Goal: Information Seeking & Learning: Learn about a topic

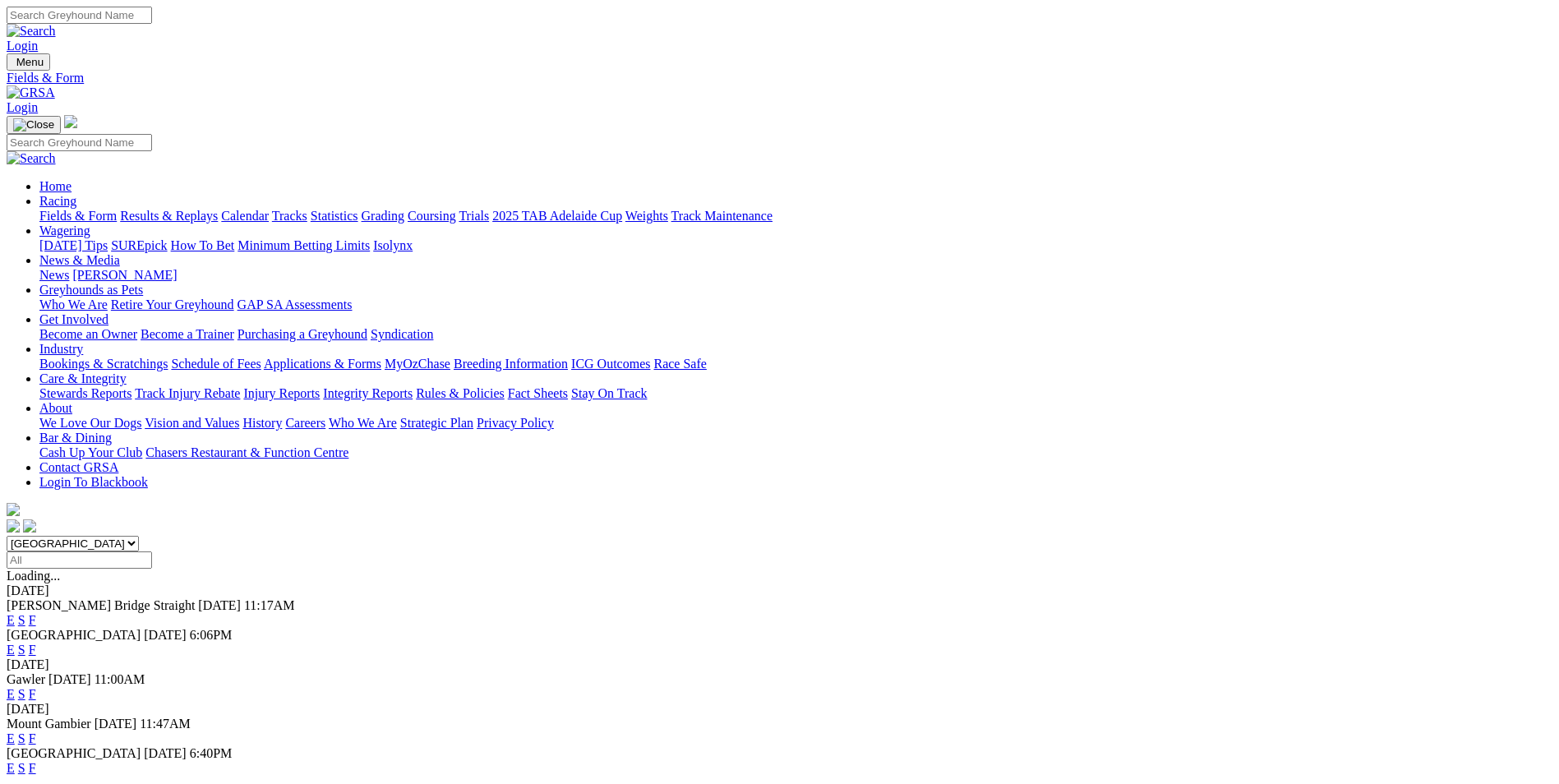
click at [36, 613] on link "F" at bounding box center [32, 620] width 7 height 14
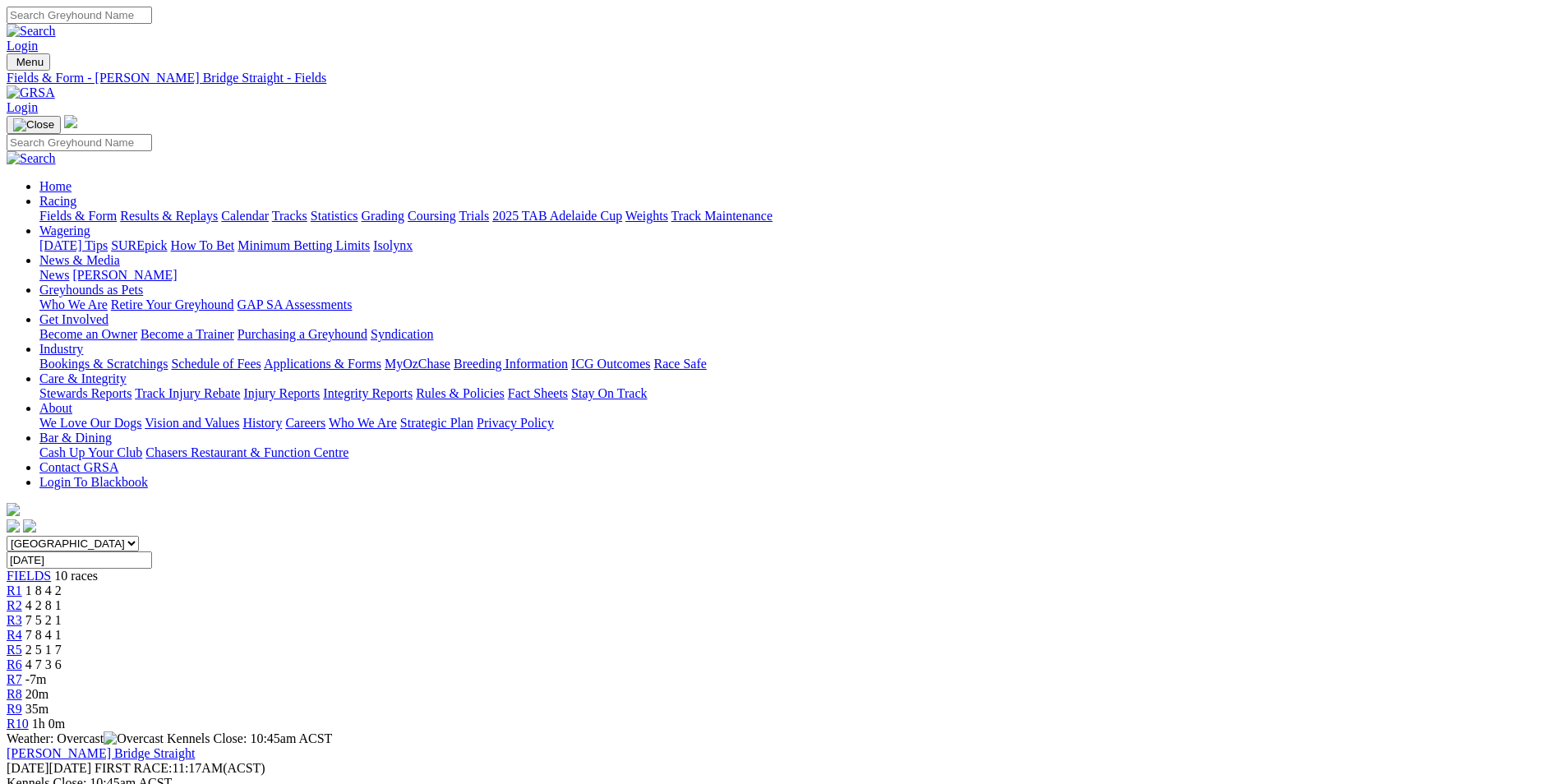
click at [62, 583] on span "1 8 4 2" at bounding box center [44, 590] width 36 height 14
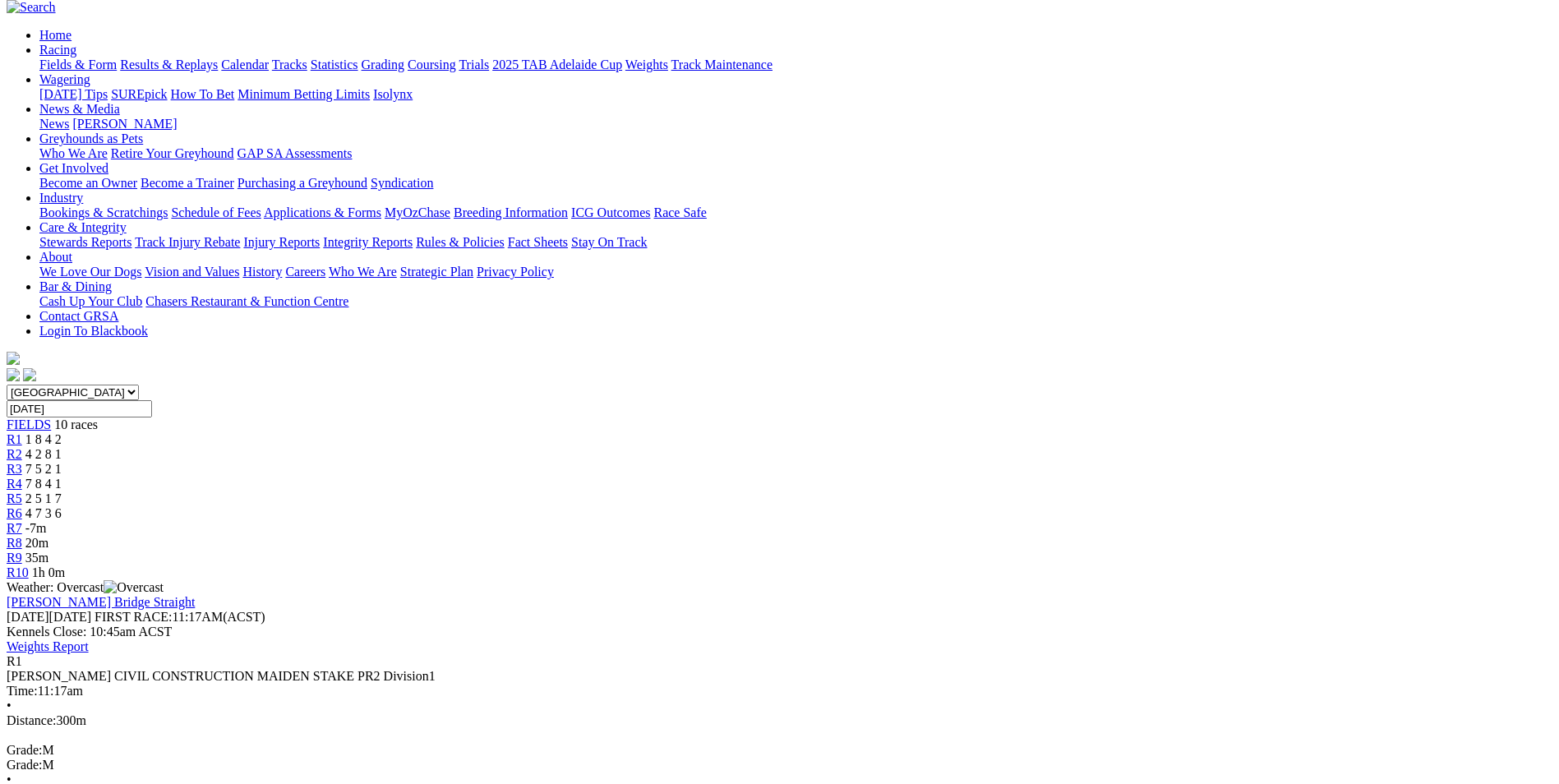
scroll to position [164, 0]
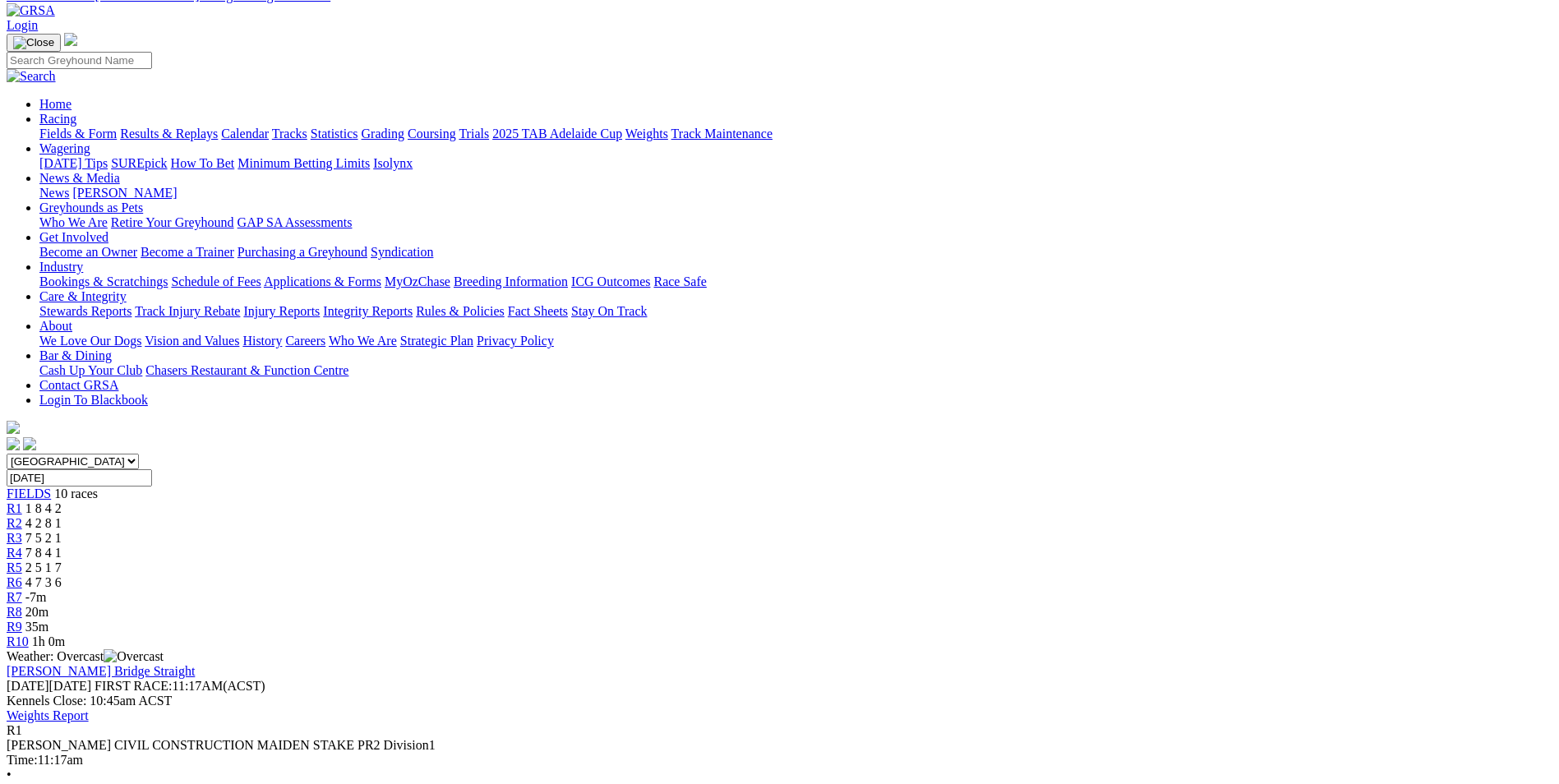
scroll to position [164, 0]
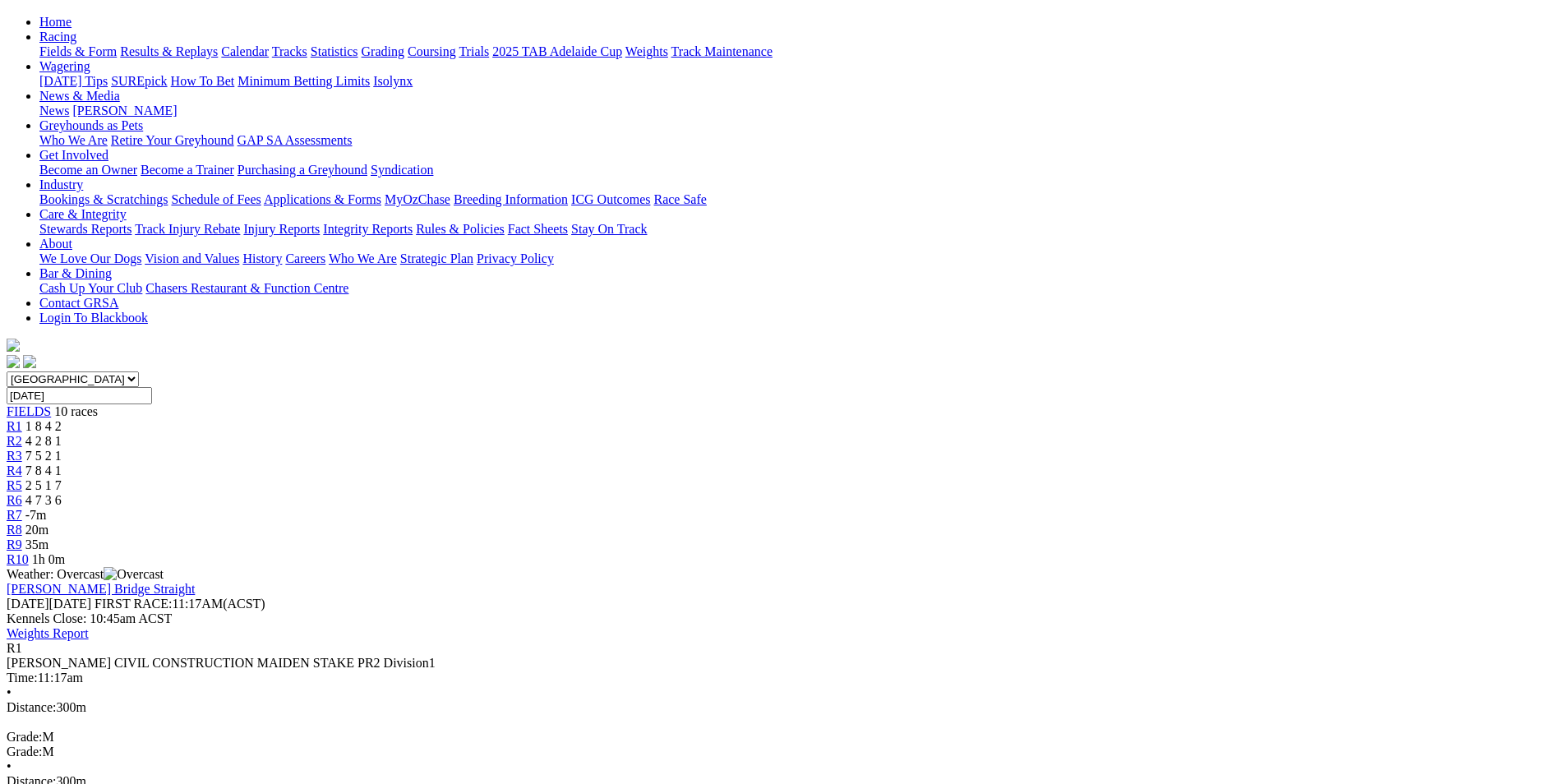
click at [62, 434] on span "4 2 8 1" at bounding box center [44, 440] width 36 height 14
click at [517, 434] on div "R2 4 2 8 1" at bounding box center [779, 441] width 1546 height 15
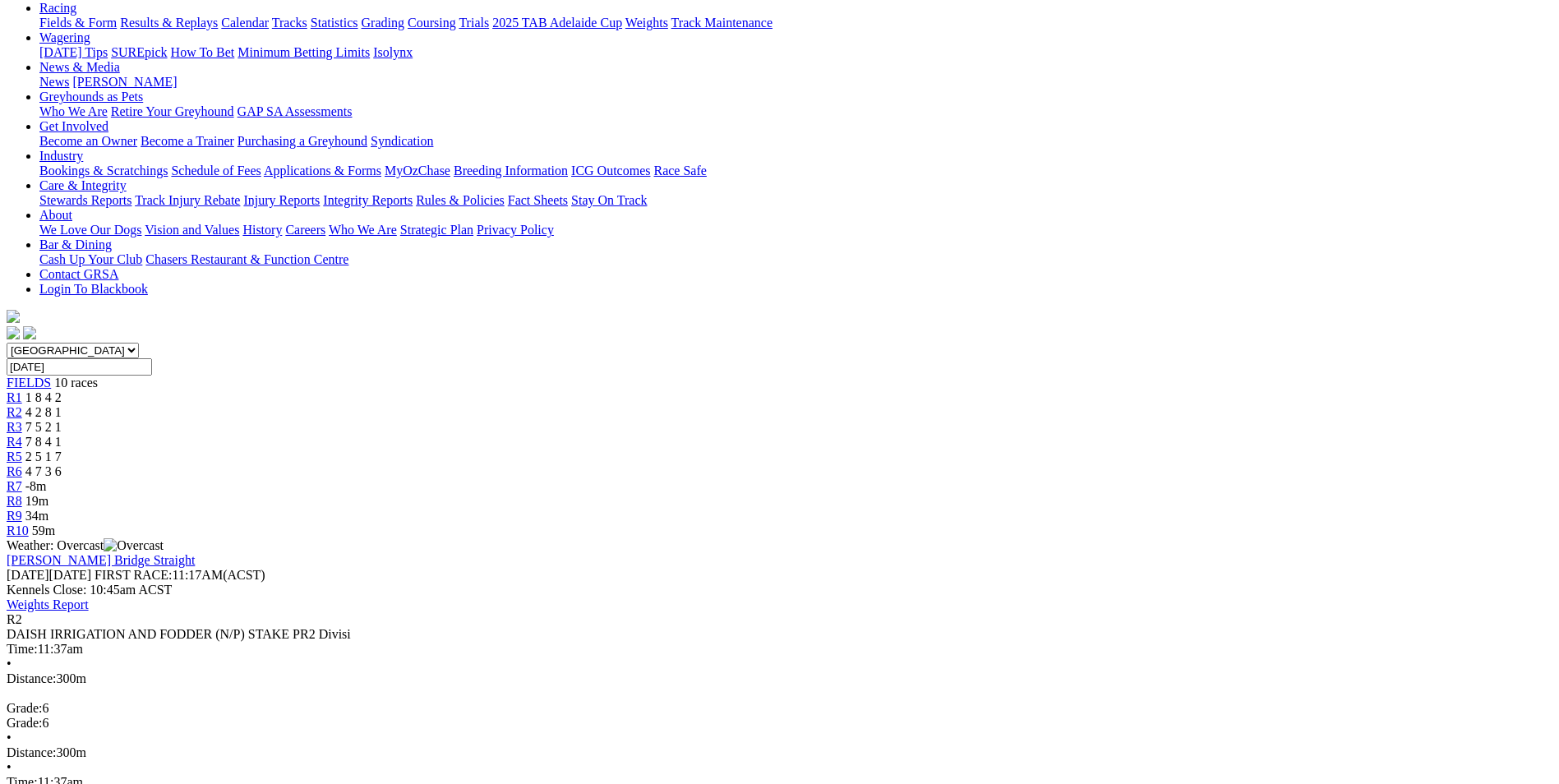
scroll to position [164, 0]
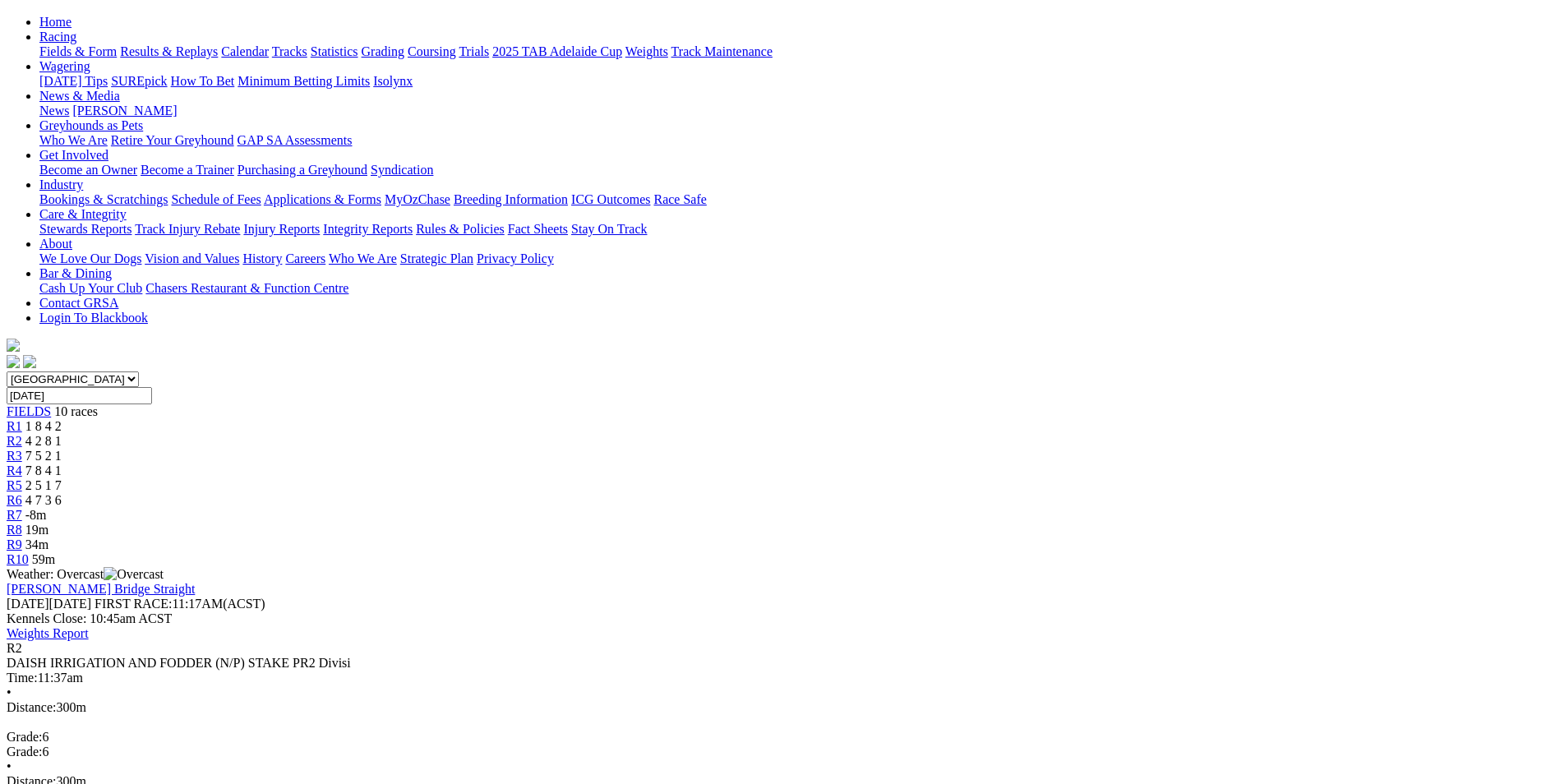
click at [62, 449] on span "7 5 2 1" at bounding box center [44, 455] width 36 height 14
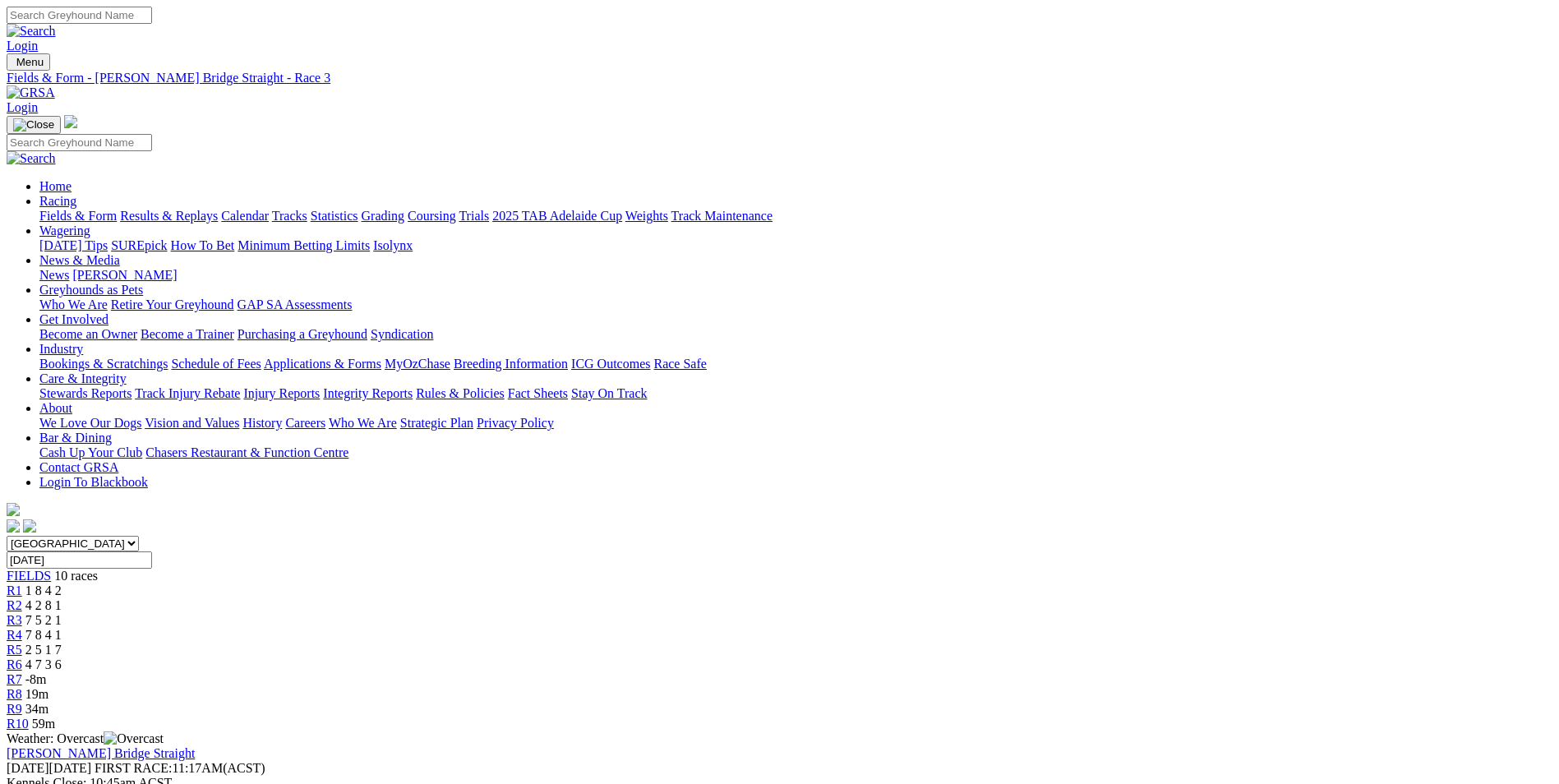
click at [22, 672] on link "R7" at bounding box center [14, 679] width 16 height 14
click at [49, 687] on span "19m" at bounding box center [37, 694] width 23 height 14
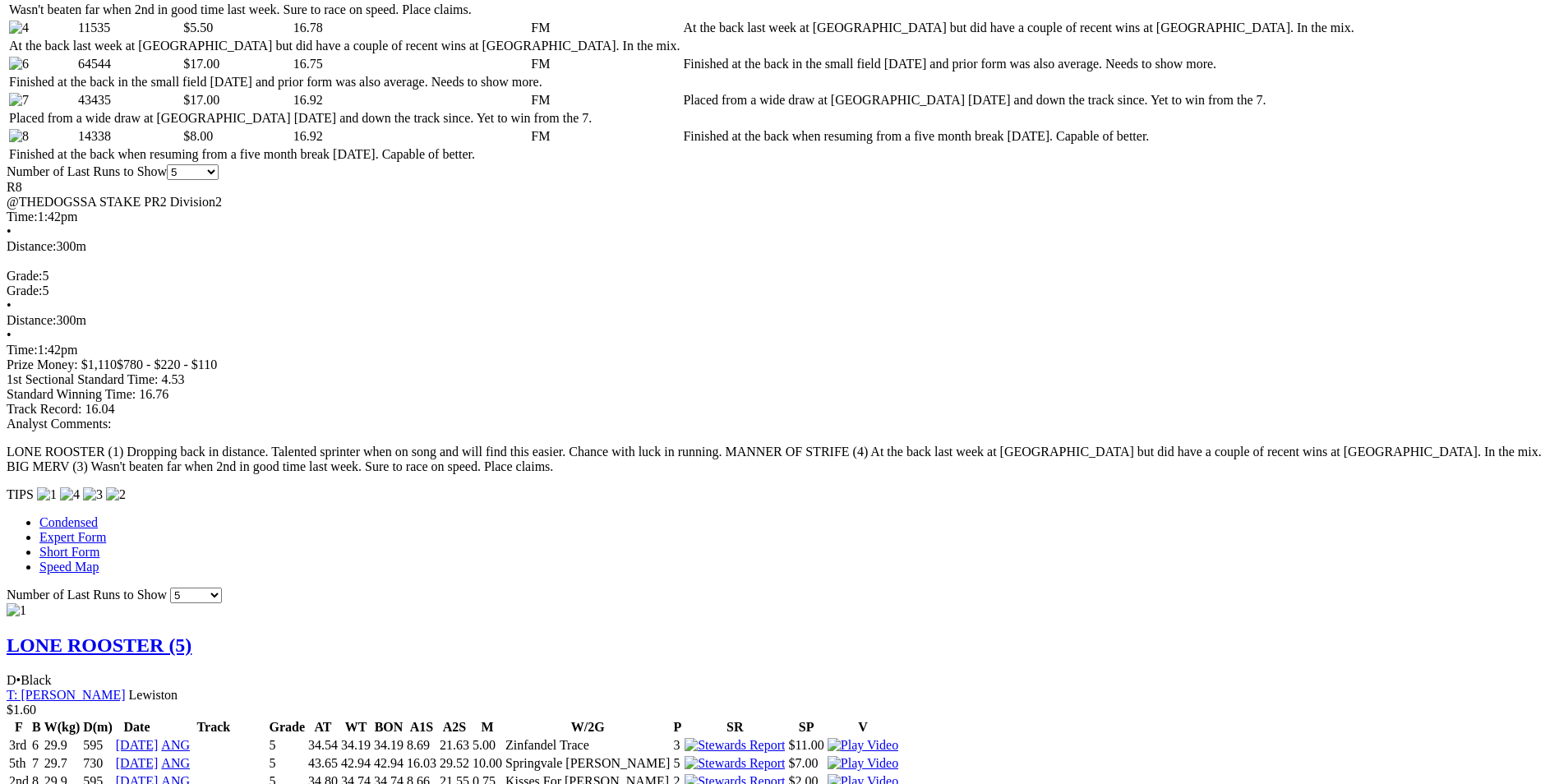
scroll to position [739, 0]
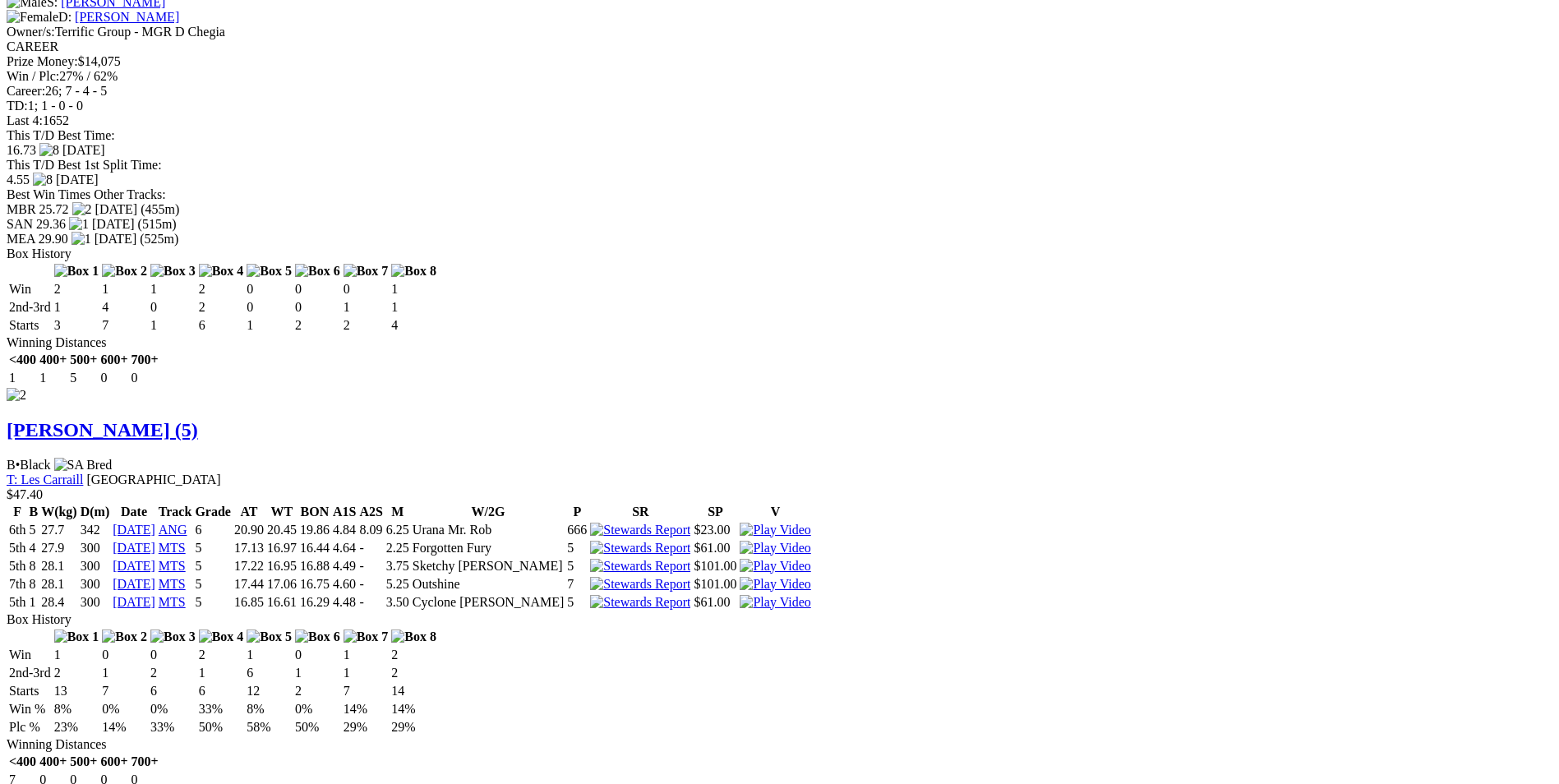
scroll to position [2055, 0]
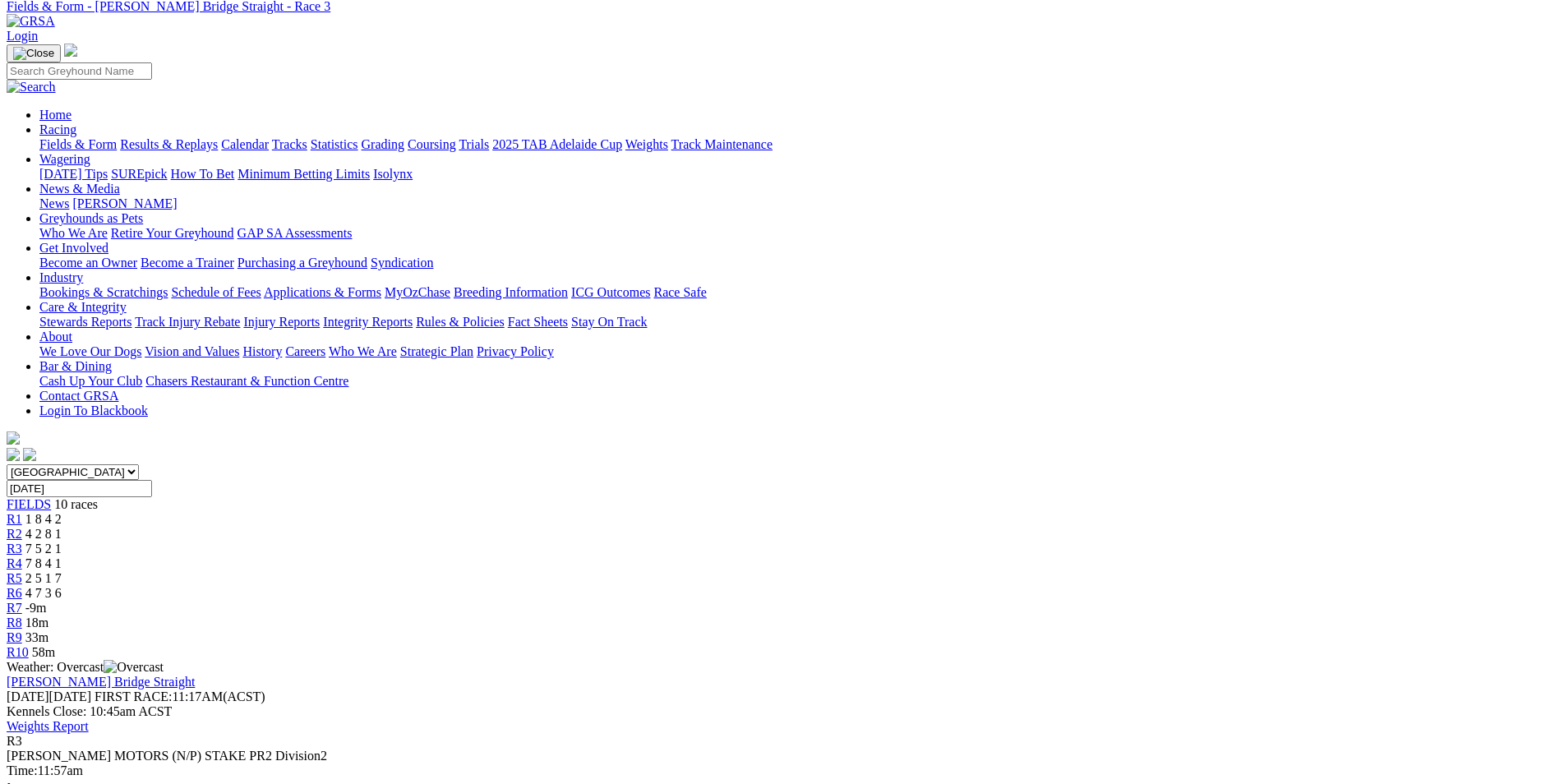
scroll to position [246, 0]
